Goal: Task Accomplishment & Management: Use online tool/utility

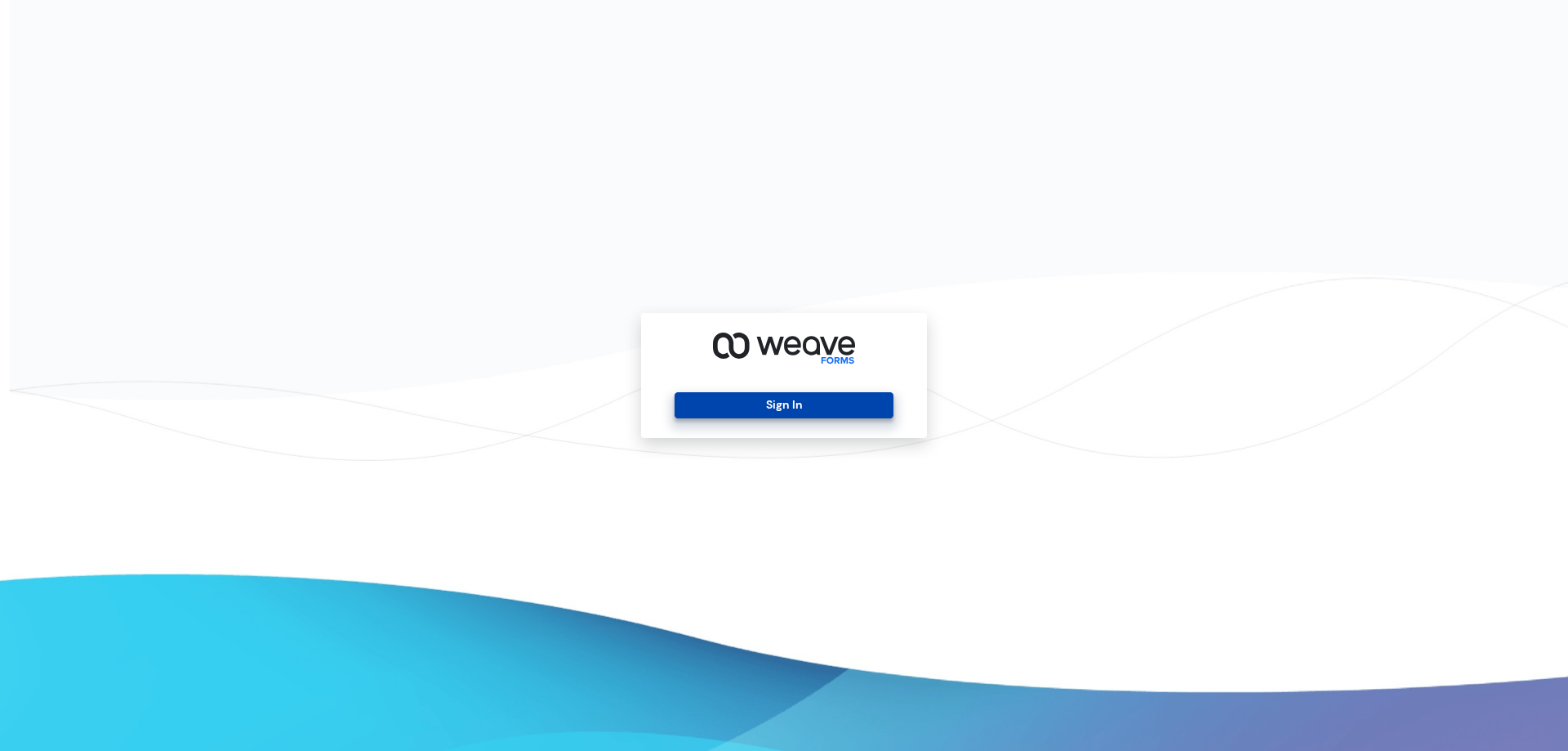
click at [766, 400] on button "Sign In" at bounding box center [784, 406] width 218 height 26
